Goal: Task Accomplishment & Management: Manage account settings

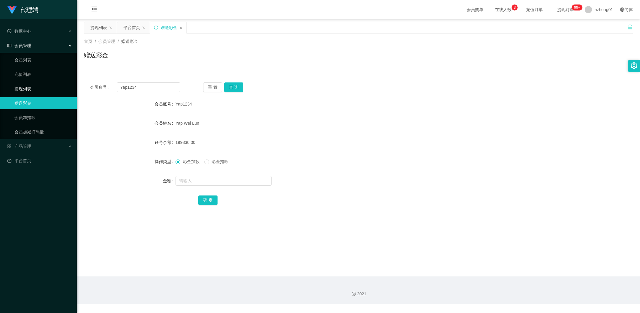
click at [70, 88] on section "代理端 数据中心 会员管理 会员列表 充值列表 提现列表 赠送彩金 会员加扣款 会员加减打码量 产品管理 平台首页 保存配置 重置配置 整体风格设置 主题色 …" at bounding box center [320, 152] width 640 height 305
click at [233, 85] on button "查 询" at bounding box center [233, 88] width 19 height 10
drag, startPoint x: 157, startPoint y: 86, endPoint x: 88, endPoint y: 79, distance: 69.1
click at [89, 79] on div "会员账号： HeanHiong 重 置 查 询 会员账号 HeanHiong 会员姓名 HeanHiong 账号余额 500.00 操作类型 彩金加款 彩金扣…" at bounding box center [358, 148] width 549 height 143
paste input "text"
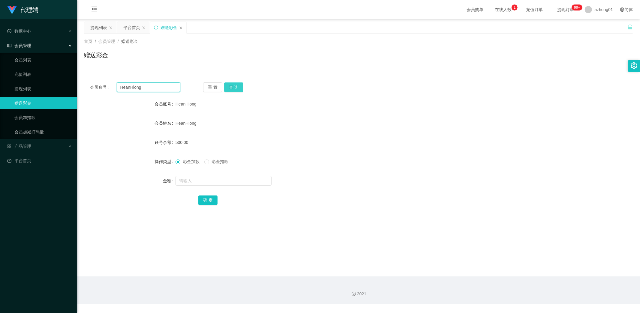
type input "HeanHiong"
click at [239, 86] on button "查 询" at bounding box center [233, 88] width 19 height 10
click at [29, 88] on link "提现列表" at bounding box center [43, 89] width 58 height 12
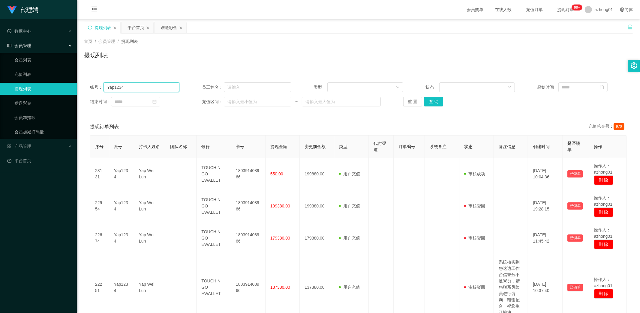
drag, startPoint x: 144, startPoint y: 88, endPoint x: 79, endPoint y: 86, distance: 65.4
click at [79, 86] on main "关闭左侧 关闭右侧 关闭其它 刷新页面 提现列表 平台首页 赠送彩金 首页 / 会员管理 / 提现列表 / 提现列表 账号： Yap1234 员工姓名： 类型…" at bounding box center [358, 299] width 563 height 560
paste input "HeanHiong"
type input "HeanHiong"
click at [430, 101] on button "查 询" at bounding box center [433, 102] width 19 height 10
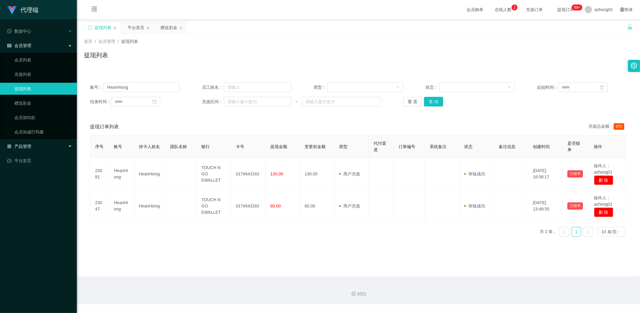
click at [23, 143] on div "产品管理" at bounding box center [38, 146] width 77 height 12
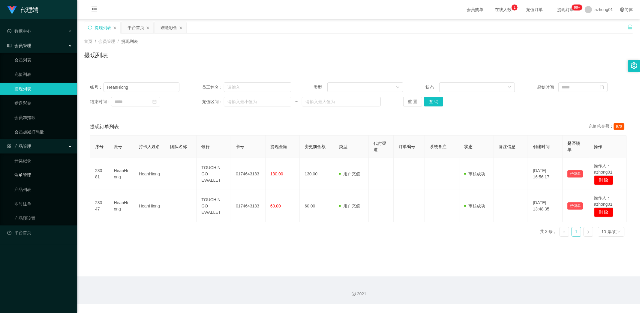
click at [26, 175] on link "注单管理" at bounding box center [43, 175] width 58 height 12
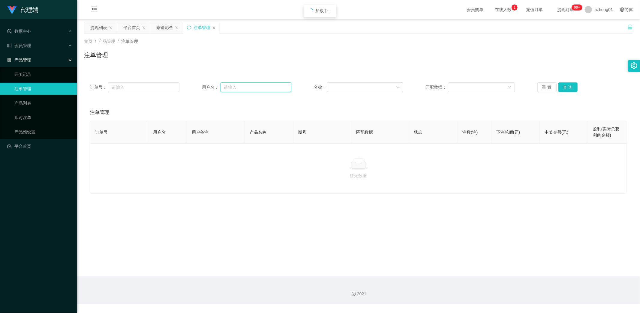
click at [242, 88] on input "text" at bounding box center [256, 88] width 71 height 10
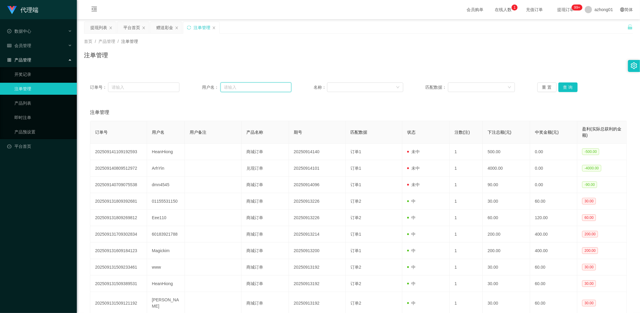
paste input "HeanHiong"
type input "HeanHiong"
click at [565, 86] on button "查 询" at bounding box center [567, 88] width 19 height 10
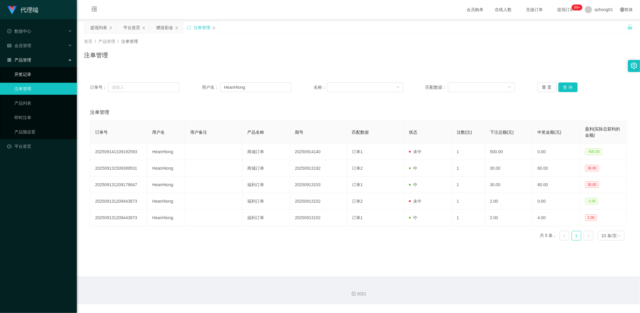
click at [33, 75] on link "开奖记录" at bounding box center [43, 74] width 58 height 12
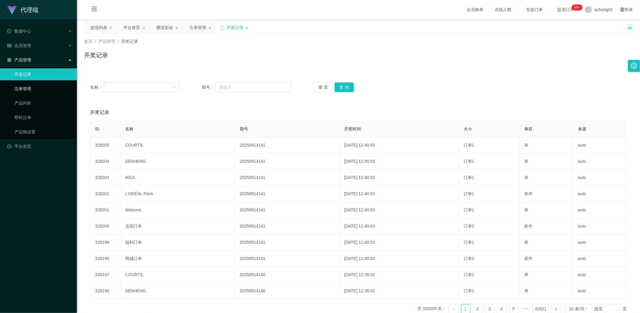
click at [26, 90] on link "注单管理" at bounding box center [43, 89] width 58 height 12
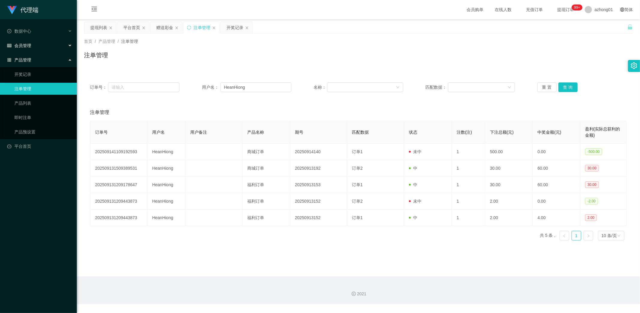
click at [31, 46] on span "会员管理" at bounding box center [19, 45] width 24 height 5
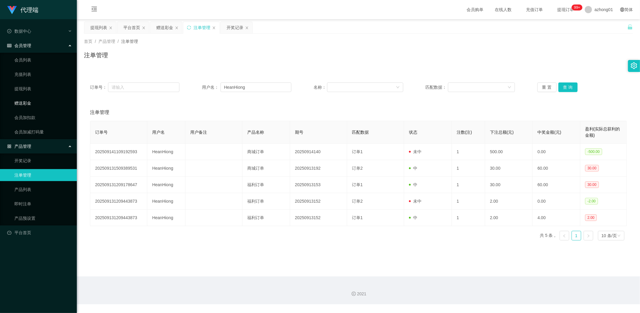
click at [29, 100] on link "赠送彩金" at bounding box center [43, 103] width 58 height 12
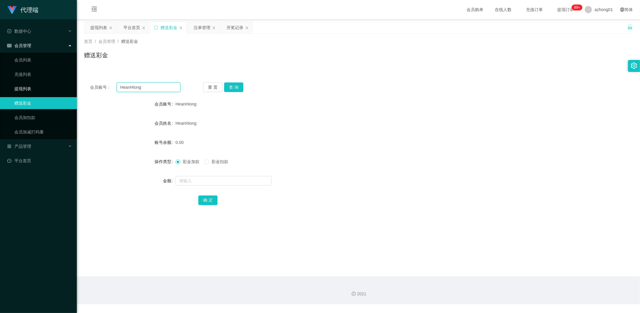
drag, startPoint x: 157, startPoint y: 87, endPoint x: 76, endPoint y: 84, distance: 81.1
click at [74, 83] on section "代理端 数据中心 会员管理 会员列表 充值列表 提现列表 赠送彩金 会员加扣款 会员加减打码量 产品管理 开奖记录 注单管理 产品列表 即时注单 产品预设置 …" at bounding box center [320, 152] width 640 height 305
click at [237, 88] on button "查 询" at bounding box center [233, 88] width 19 height 10
drag, startPoint x: 149, startPoint y: 86, endPoint x: 103, endPoint y: 83, distance: 46.1
click at [89, 80] on div "会员账号： HeanHiong 重 置 查 询 会员账号 HeanHiong 会员姓名 HeanHiong 账号余额 0.00 操作类型 彩金加款 彩金扣款 …" at bounding box center [358, 148] width 549 height 143
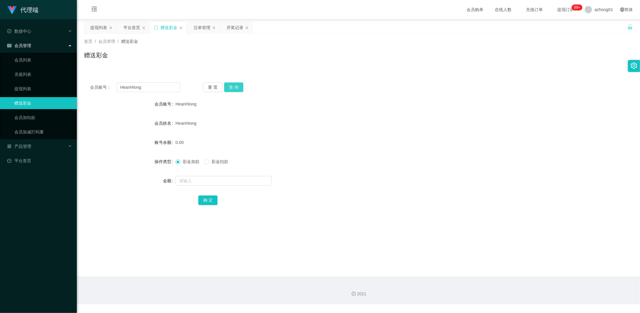
click at [235, 87] on button "查 询" at bounding box center [233, 88] width 19 height 10
click at [235, 87] on div "重 置 查 询" at bounding box center [248, 88] width 90 height 10
click at [235, 87] on button "查 询" at bounding box center [233, 88] width 19 height 10
click at [128, 203] on div "确 定" at bounding box center [358, 200] width 549 height 12
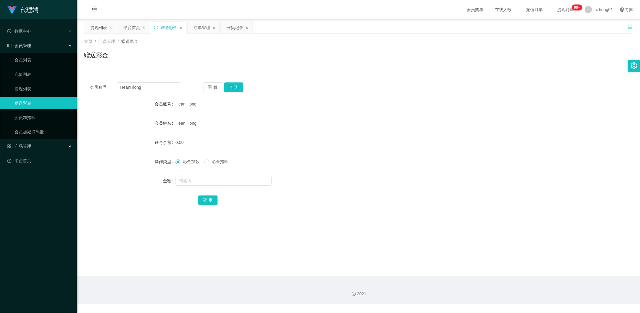
click at [29, 145] on span "产品管理" at bounding box center [19, 146] width 24 height 5
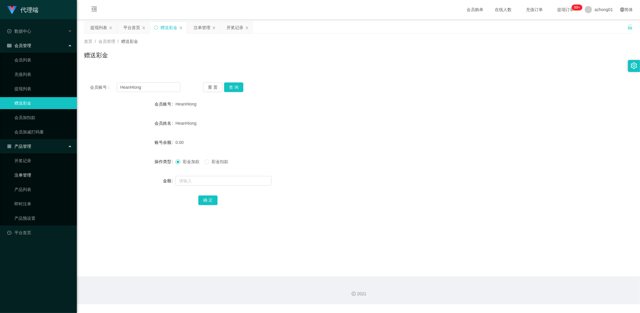
click at [28, 175] on link "注单管理" at bounding box center [43, 175] width 58 height 12
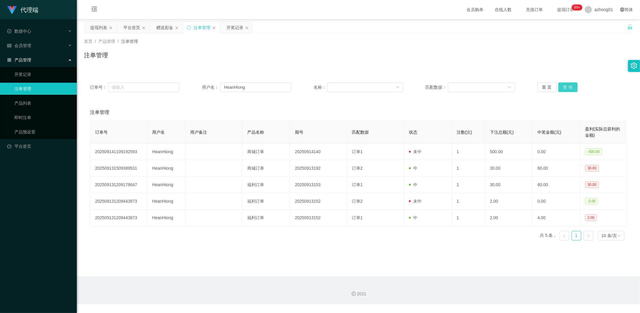
click at [566, 85] on button "查 询" at bounding box center [567, 88] width 19 height 10
click at [32, 41] on div "会员管理" at bounding box center [38, 46] width 77 height 12
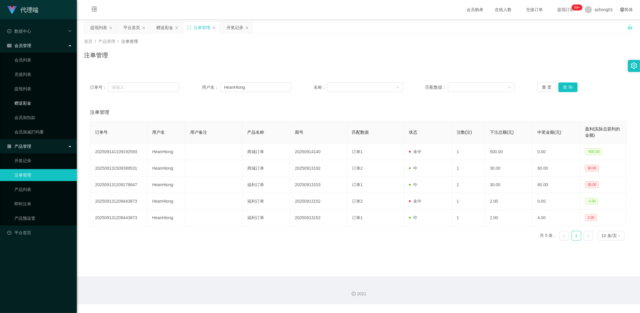
click at [33, 106] on link "赠送彩金" at bounding box center [43, 103] width 58 height 12
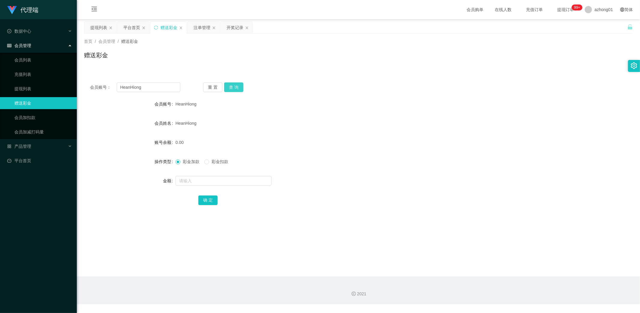
click at [238, 85] on button "查 询" at bounding box center [233, 88] width 19 height 10
drag, startPoint x: 155, startPoint y: 89, endPoint x: 78, endPoint y: 91, distance: 77.2
click at [78, 91] on main "关闭左侧 关闭右侧 关闭其它 刷新页面 提现列表 平台首页 赠送彩金 注单管理 开奖记录 首页 / 会员管理 / 赠送彩金 / 赠送彩金 会员账号： Hean…" at bounding box center [358, 147] width 563 height 257
paste input "boon0816"
type input "boon0816"
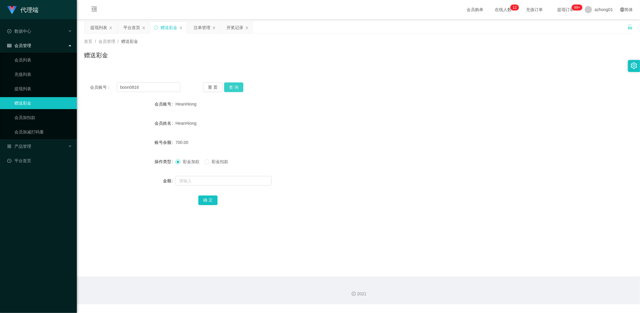
click at [231, 89] on button "查 询" at bounding box center [233, 88] width 19 height 10
click at [24, 146] on span "产品管理" at bounding box center [19, 146] width 24 height 5
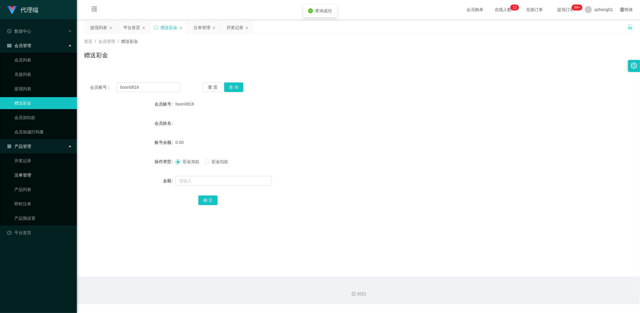
click at [26, 174] on link "注单管理" at bounding box center [43, 175] width 58 height 12
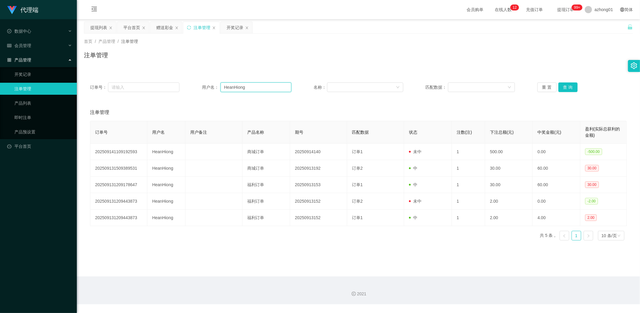
drag, startPoint x: 251, startPoint y: 88, endPoint x: 176, endPoint y: 92, distance: 76.0
click at [176, 92] on div "订单号： 用户名： HeanHiong 名称： 匹配数据： 重 置 查 询" at bounding box center [358, 88] width 549 height 22
paste input "boon0816"
type input "boon0816"
click at [564, 85] on button "查 询" at bounding box center [567, 88] width 19 height 10
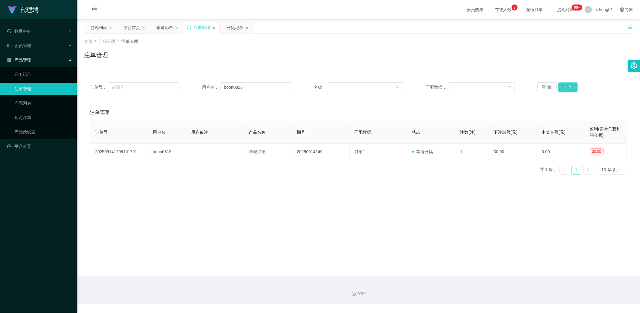
click at [563, 83] on button "查 询" at bounding box center [567, 88] width 19 height 10
click at [564, 84] on button "查 询" at bounding box center [567, 88] width 19 height 10
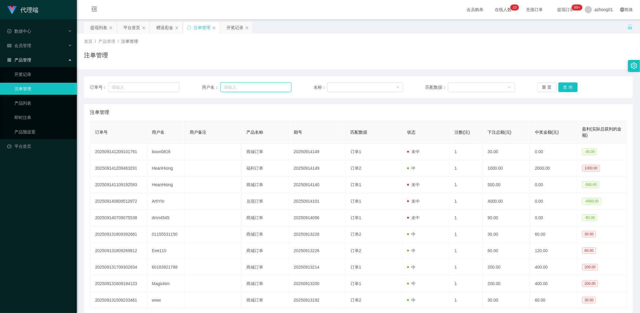
click at [251, 86] on input "text" at bounding box center [256, 88] width 71 height 10
paste input "boon0816"
type input "boon0816"
click at [572, 86] on button "查 询" at bounding box center [567, 88] width 19 height 10
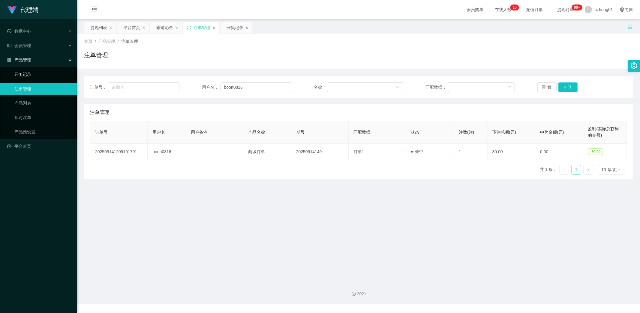
click at [29, 73] on link "开奖记录" at bounding box center [43, 74] width 58 height 12
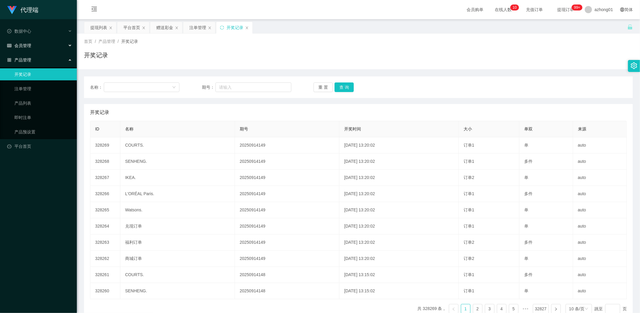
click at [28, 41] on div "会员管理" at bounding box center [38, 46] width 77 height 12
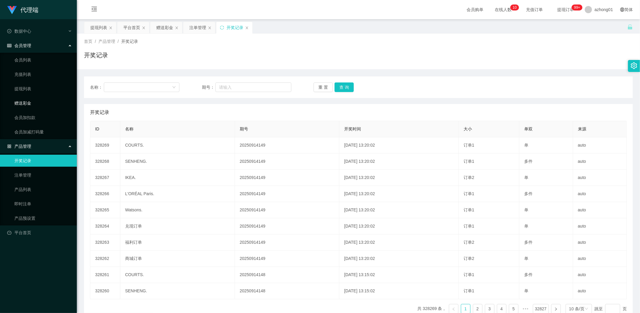
click at [31, 101] on link "赠送彩金" at bounding box center [43, 103] width 58 height 12
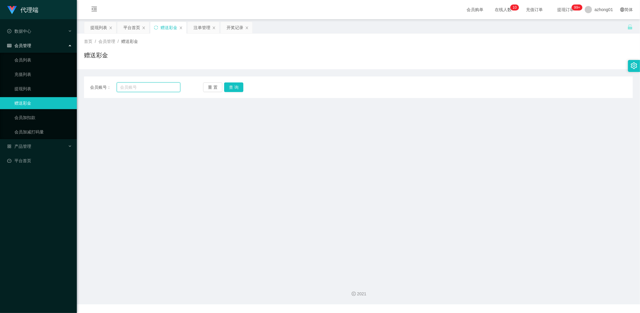
click at [155, 88] on input "text" at bounding box center [149, 88] width 64 height 10
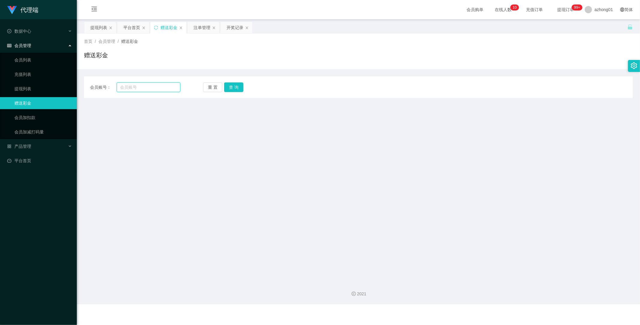
paste input "boon0816"
type input "boon0816"
click at [239, 86] on button "查 询" at bounding box center [233, 88] width 19 height 10
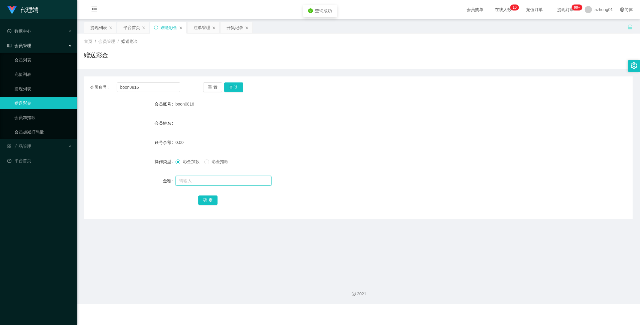
click at [207, 178] on input "text" at bounding box center [224, 181] width 96 height 10
type input "60"
click at [210, 201] on button "确 定" at bounding box center [207, 201] width 19 height 10
click at [28, 89] on link "提现列表" at bounding box center [43, 89] width 58 height 12
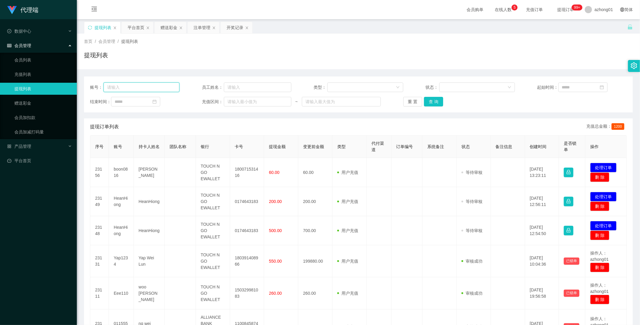
click at [128, 88] on input "text" at bounding box center [142, 88] width 76 height 10
paste input "boon0816"
type input "boon0816"
click at [435, 101] on button "查 询" at bounding box center [433, 102] width 19 height 10
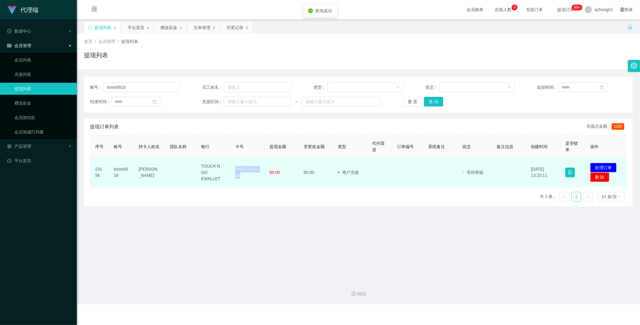
drag, startPoint x: 234, startPoint y: 167, endPoint x: 252, endPoint y: 181, distance: 22.9
click at [252, 181] on td "180071531416" at bounding box center [247, 172] width 34 height 29
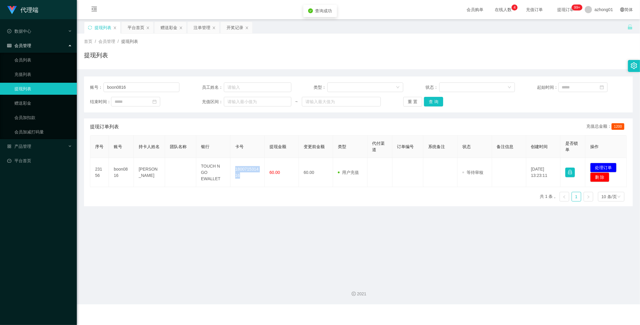
copy td "180071531416"
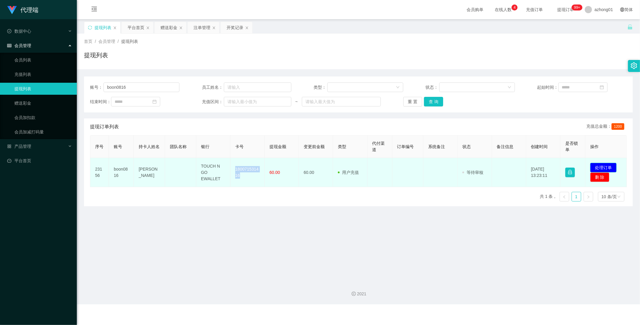
click at [603, 167] on button "处理订单" at bounding box center [603, 168] width 26 height 10
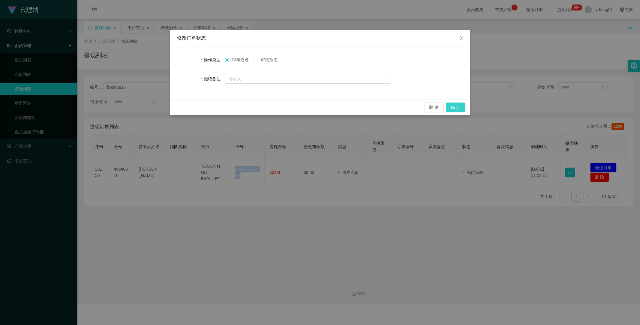
click at [454, 108] on button "确 定" at bounding box center [455, 108] width 19 height 10
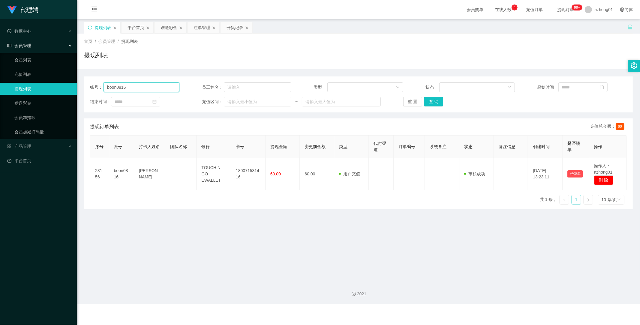
drag, startPoint x: 146, startPoint y: 86, endPoint x: 42, endPoint y: 83, distance: 103.6
click at [53, 84] on section "代理端 数据中心 会员管理 会员列表 充值列表 提现列表 赠送彩金 会员加扣款 会员加减打码量 产品管理 开奖记录 注单管理 产品列表 即时注单 产品预设置 …" at bounding box center [320, 152] width 640 height 305
click at [433, 101] on button "查 询" at bounding box center [433, 102] width 19 height 10
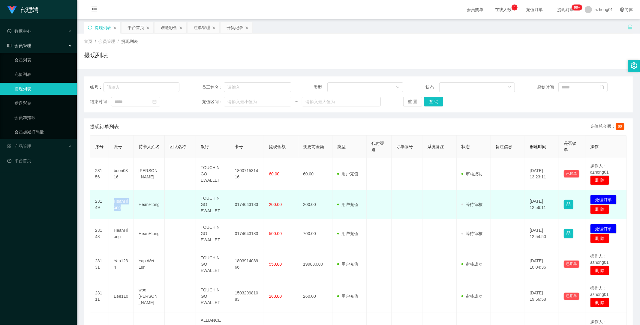
drag, startPoint x: 112, startPoint y: 199, endPoint x: 127, endPoint y: 209, distance: 17.6
click at [127, 209] on td "HeanHiong" at bounding box center [121, 204] width 25 height 29
copy td "HeanHiong"
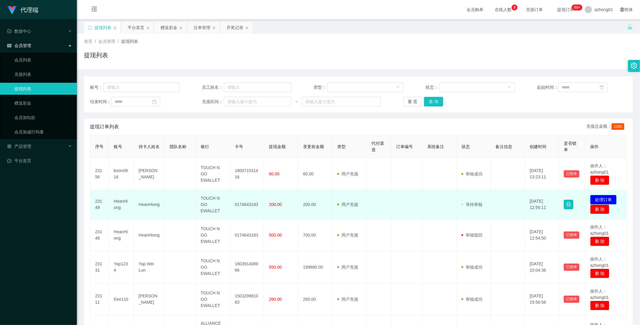
click at [599, 197] on button "处理订单" at bounding box center [603, 200] width 26 height 10
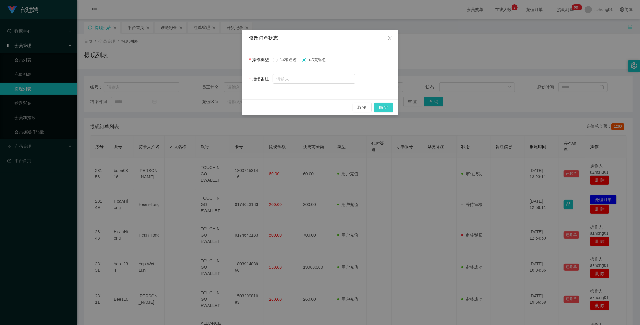
click at [383, 106] on button "确 定" at bounding box center [383, 108] width 19 height 10
